Goal: Task Accomplishment & Management: Manage account settings

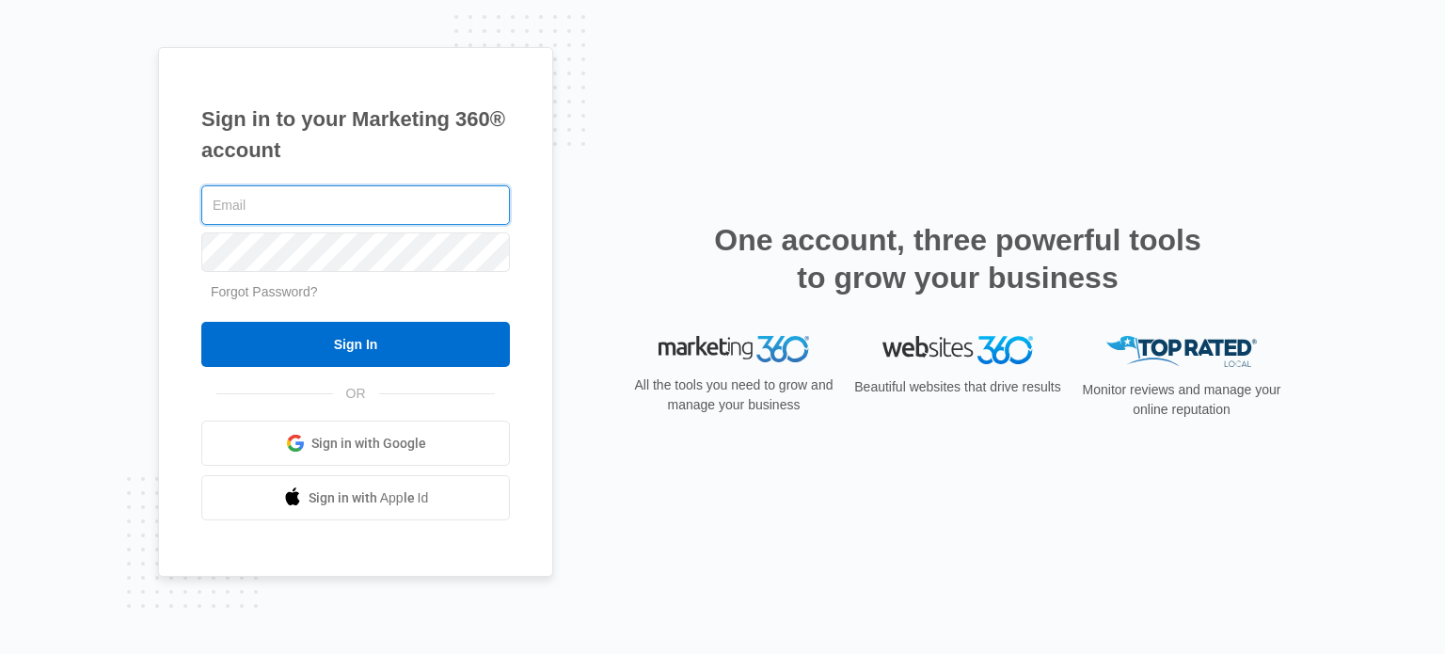
click at [346, 194] on input "text" at bounding box center [355, 205] width 309 height 40
type input "[EMAIL_ADDRESS][DOMAIN_NAME]"
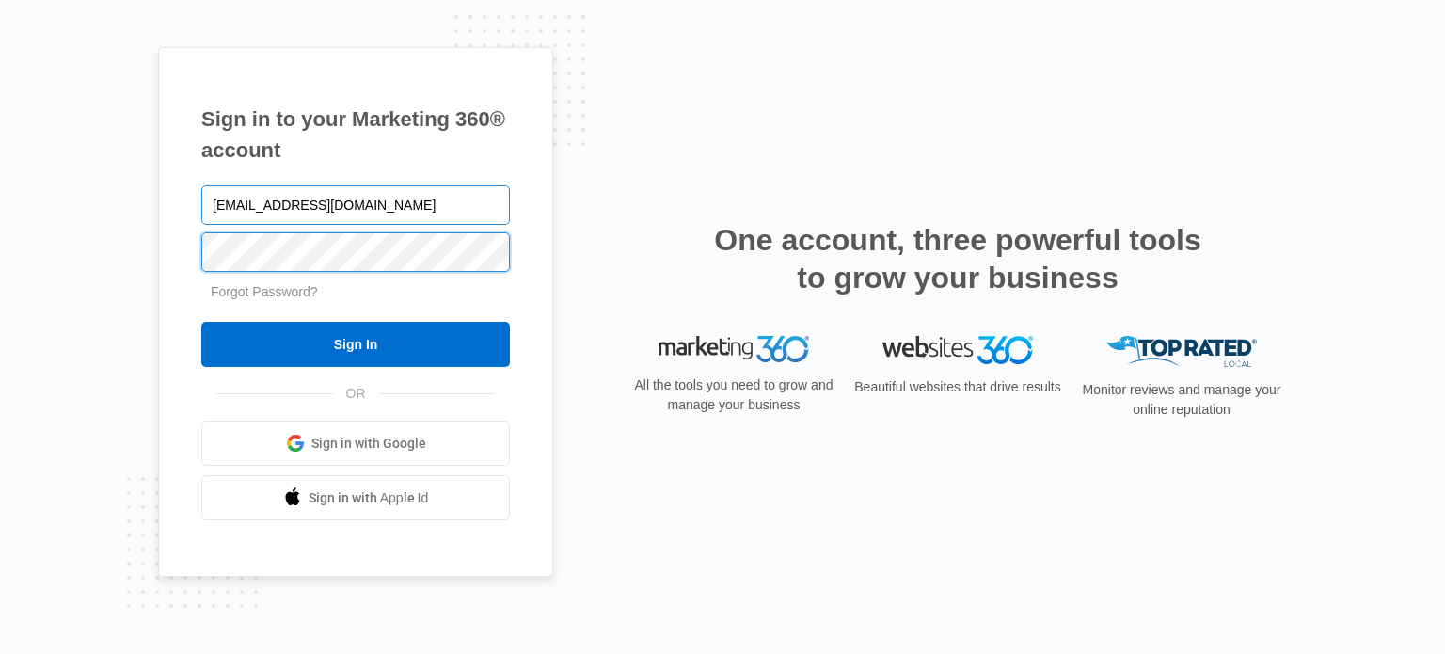
click at [201, 322] on input "Sign In" at bounding box center [355, 344] width 309 height 45
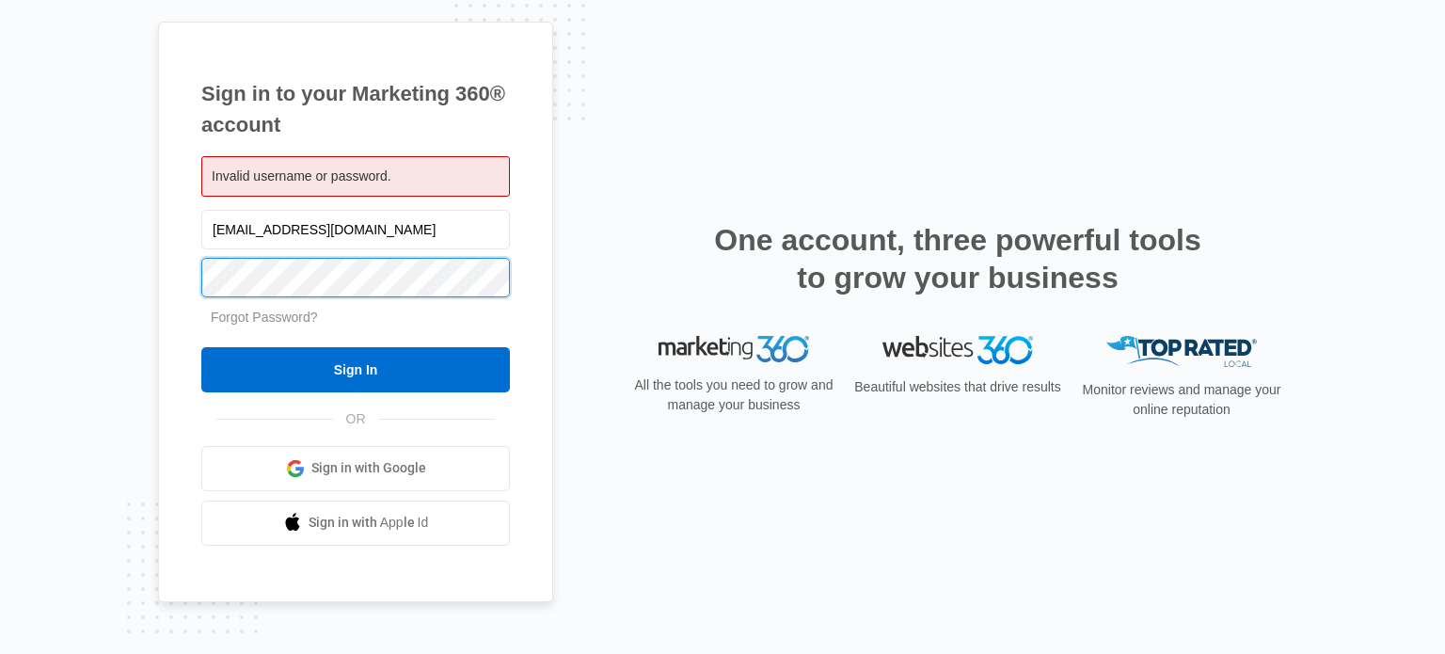
click at [201, 347] on input "Sign In" at bounding box center [355, 369] width 309 height 45
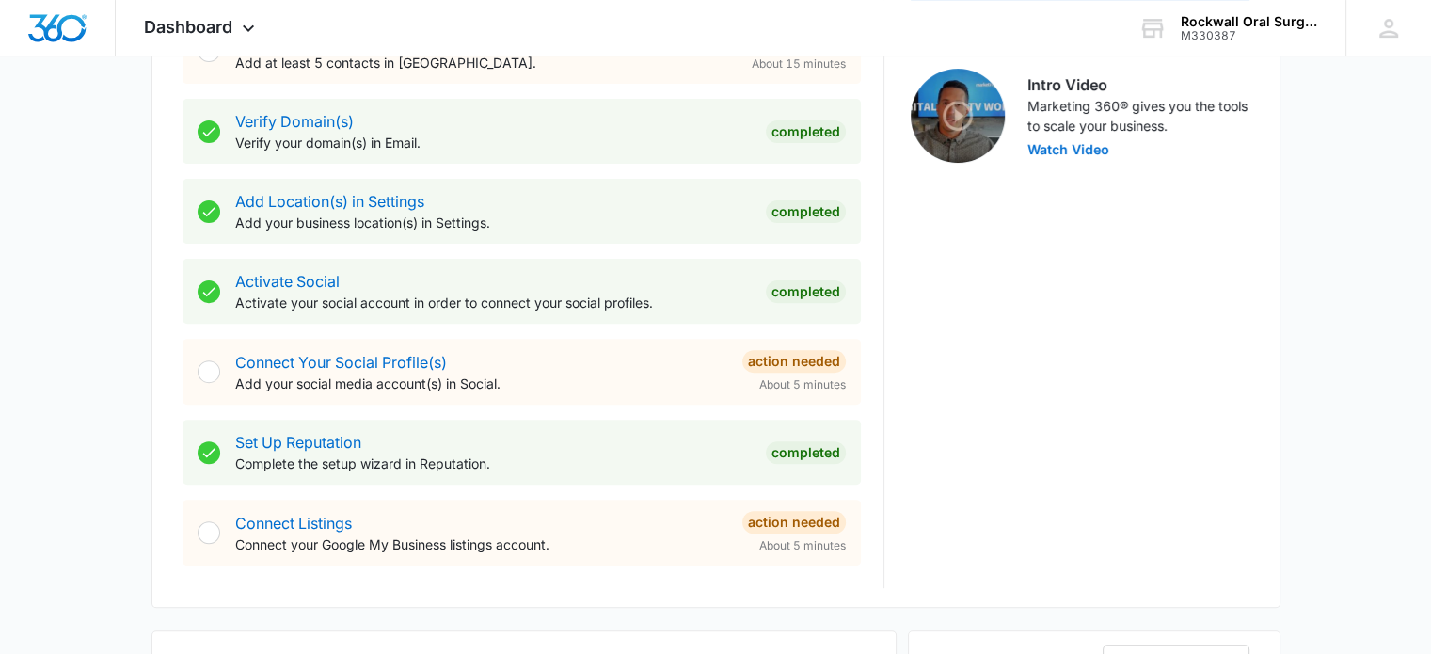
scroll to position [658, 0]
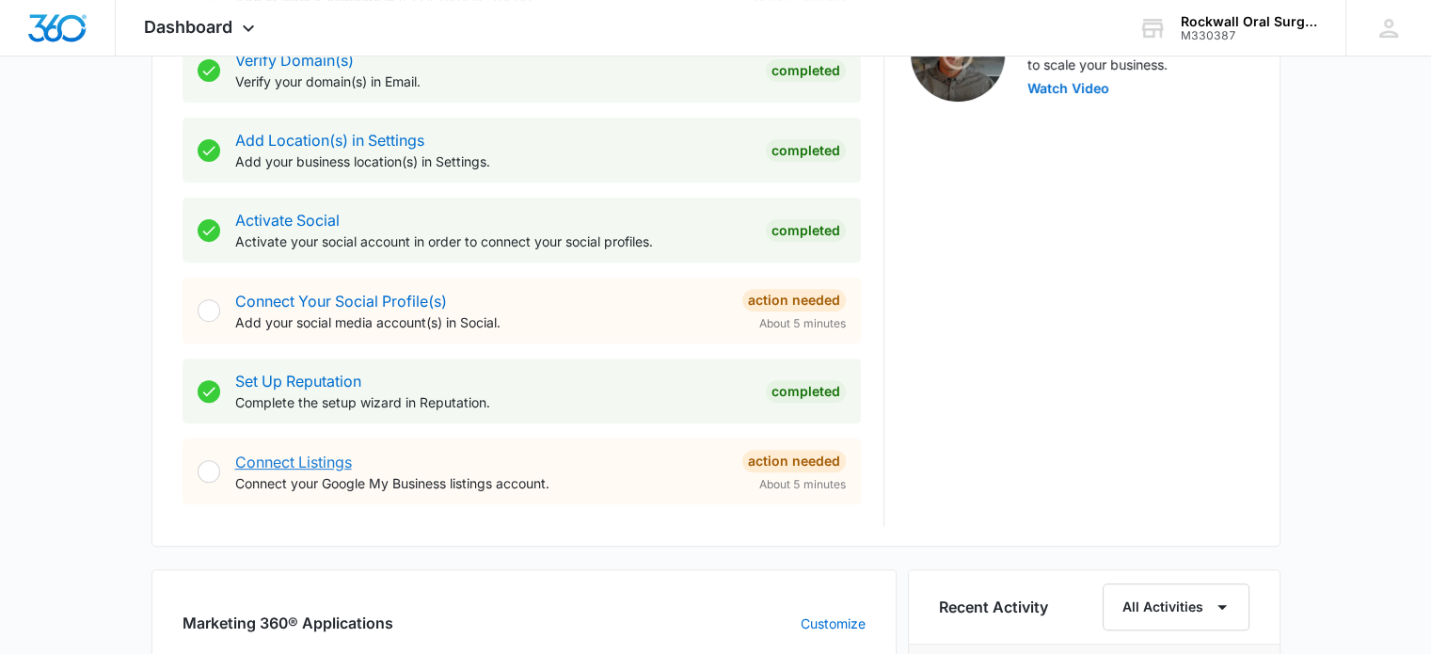
click at [285, 456] on link "Connect Listings" at bounding box center [293, 461] width 117 height 19
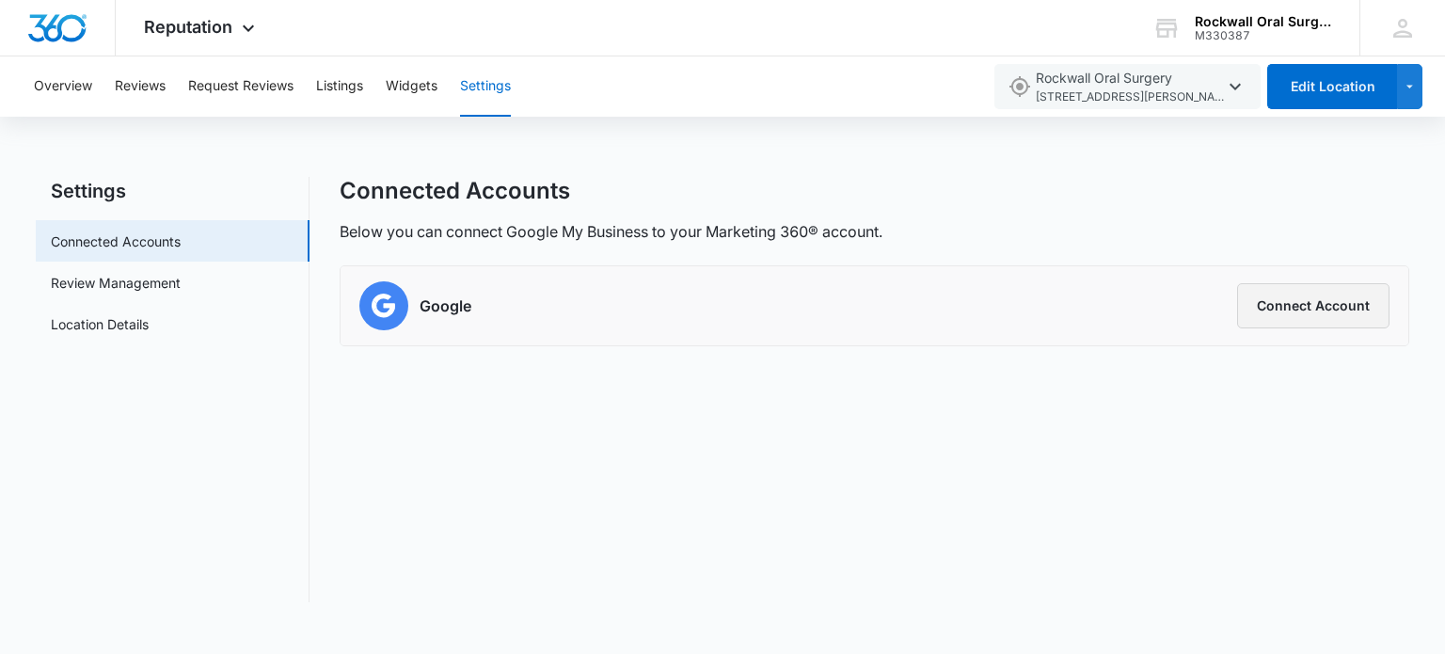
click at [1340, 309] on button "Connect Account" at bounding box center [1313, 305] width 152 height 45
